Goal: Transaction & Acquisition: Purchase product/service

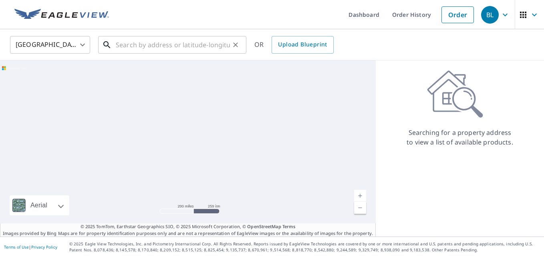
click at [200, 48] on input "text" at bounding box center [173, 45] width 114 height 22
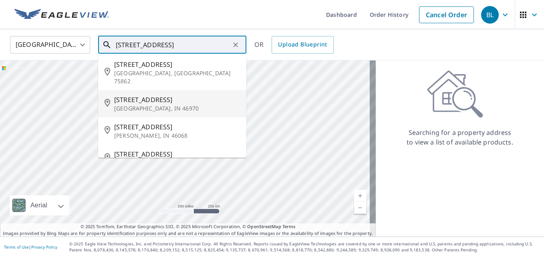
scroll to position [40, 0]
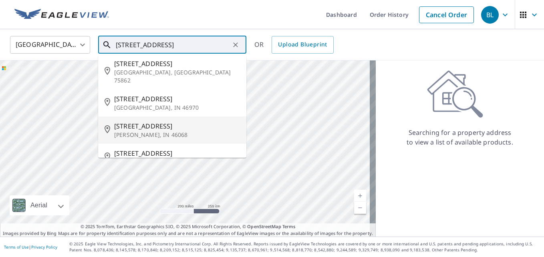
click at [172, 121] on span "[STREET_ADDRESS]" at bounding box center [177, 126] width 126 height 10
type input "[STREET_ADDRESS][PERSON_NAME]"
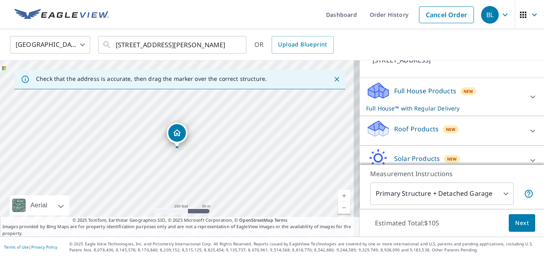
scroll to position [66, 0]
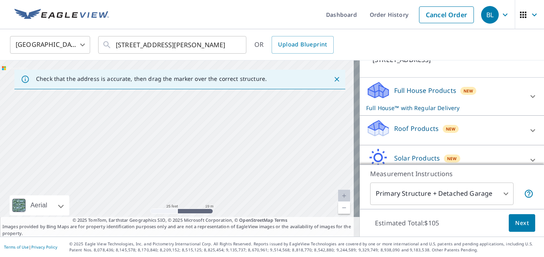
drag, startPoint x: 71, startPoint y: 149, endPoint x: 148, endPoint y: 145, distance: 77.0
click at [148, 145] on div "[STREET_ADDRESS]" at bounding box center [180, 149] width 360 height 176
drag, startPoint x: 148, startPoint y: 145, endPoint x: 322, endPoint y: 165, distance: 175.1
click at [322, 165] on div "[STREET_ADDRESS]" at bounding box center [180, 149] width 360 height 176
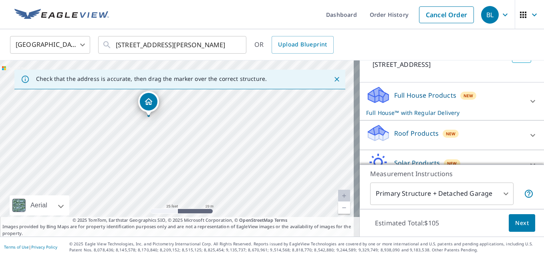
scroll to position [66, 0]
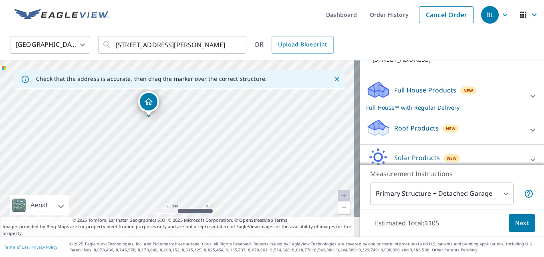
click at [528, 101] on icon at bounding box center [533, 96] width 10 height 10
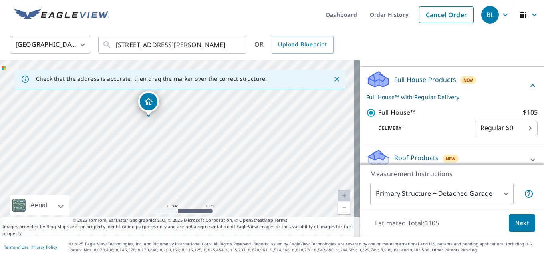
scroll to position [77, 0]
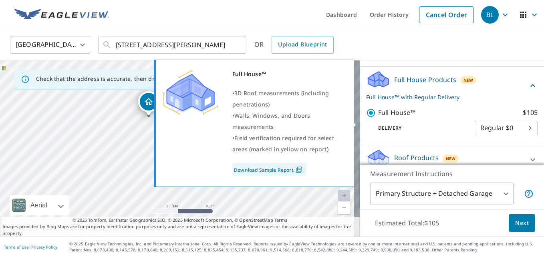
click at [366, 118] on input "Full House™ $105" at bounding box center [372, 113] width 12 height 10
checkbox input "false"
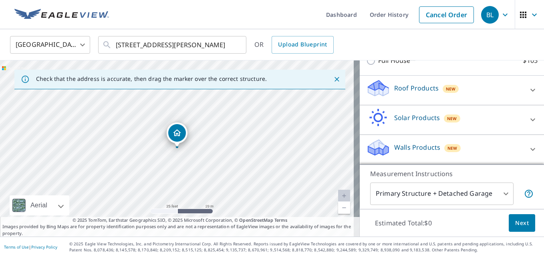
scroll to position [129, 0]
click at [508, 93] on div "Roof Products New" at bounding box center [444, 90] width 157 height 23
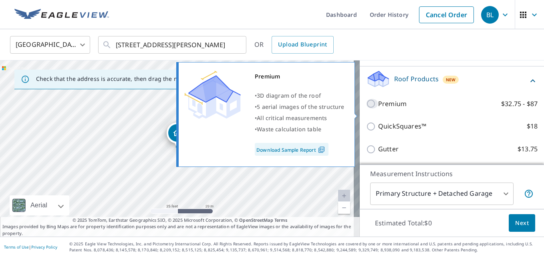
click at [366, 109] on input "Premium $32.75 - $87" at bounding box center [372, 104] width 12 height 10
checkbox input "true"
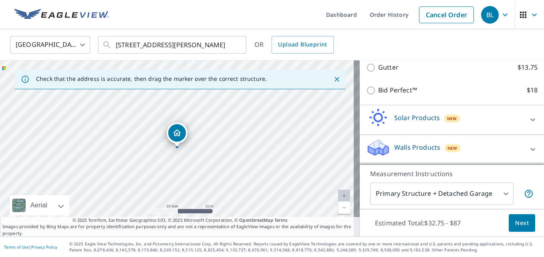
scroll to position [247, 0]
click at [500, 194] on body "BL BL Dashboard Order History Cancel Order BL [GEOGRAPHIC_DATA] [GEOGRAPHIC_DAT…" at bounding box center [272, 128] width 544 height 257
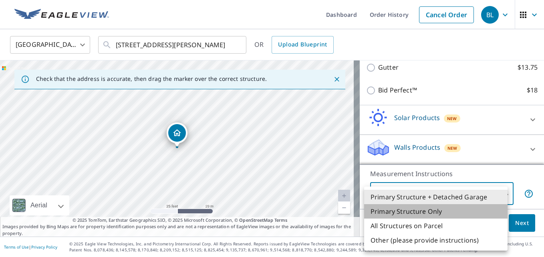
click at [476, 209] on li "Primary Structure Only" at bounding box center [436, 211] width 144 height 14
type input "2"
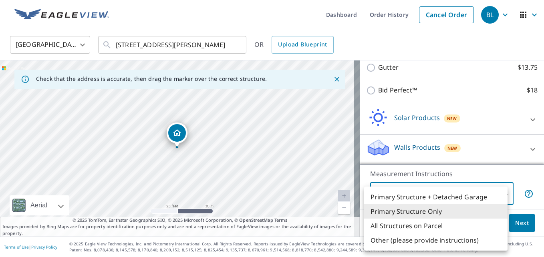
click at [456, 192] on body "BL BL Dashboard Order History Cancel Order BL [GEOGRAPHIC_DATA] [GEOGRAPHIC_DAT…" at bounding box center [272, 128] width 544 height 257
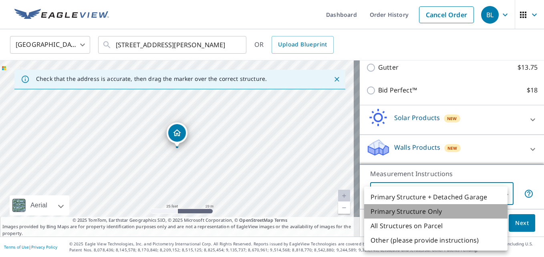
click at [422, 214] on li "Primary Structure Only" at bounding box center [436, 211] width 144 height 14
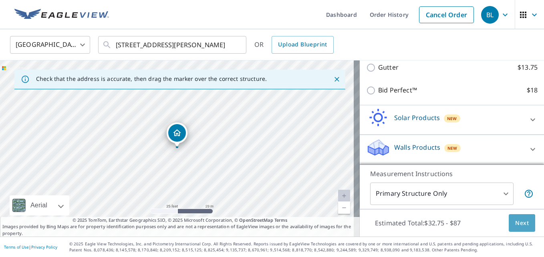
click at [515, 225] on span "Next" at bounding box center [522, 223] width 14 height 10
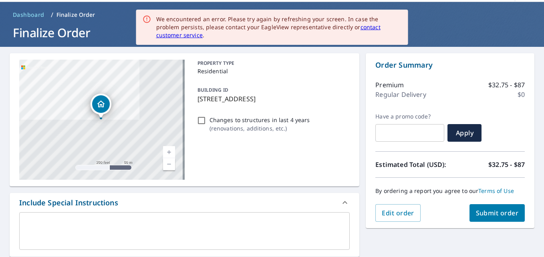
scroll to position [27, 0]
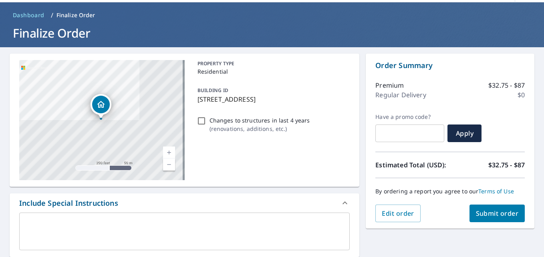
click at [485, 212] on span "Submit order" at bounding box center [497, 213] width 43 height 9
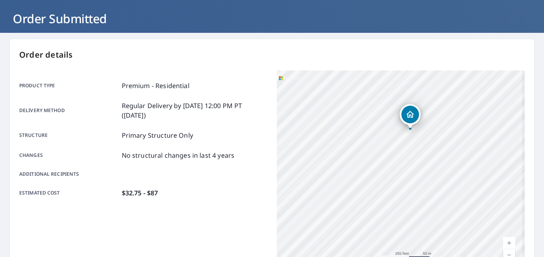
scroll to position [36, 0]
